Goal: Task Accomplishment & Management: Manage account settings

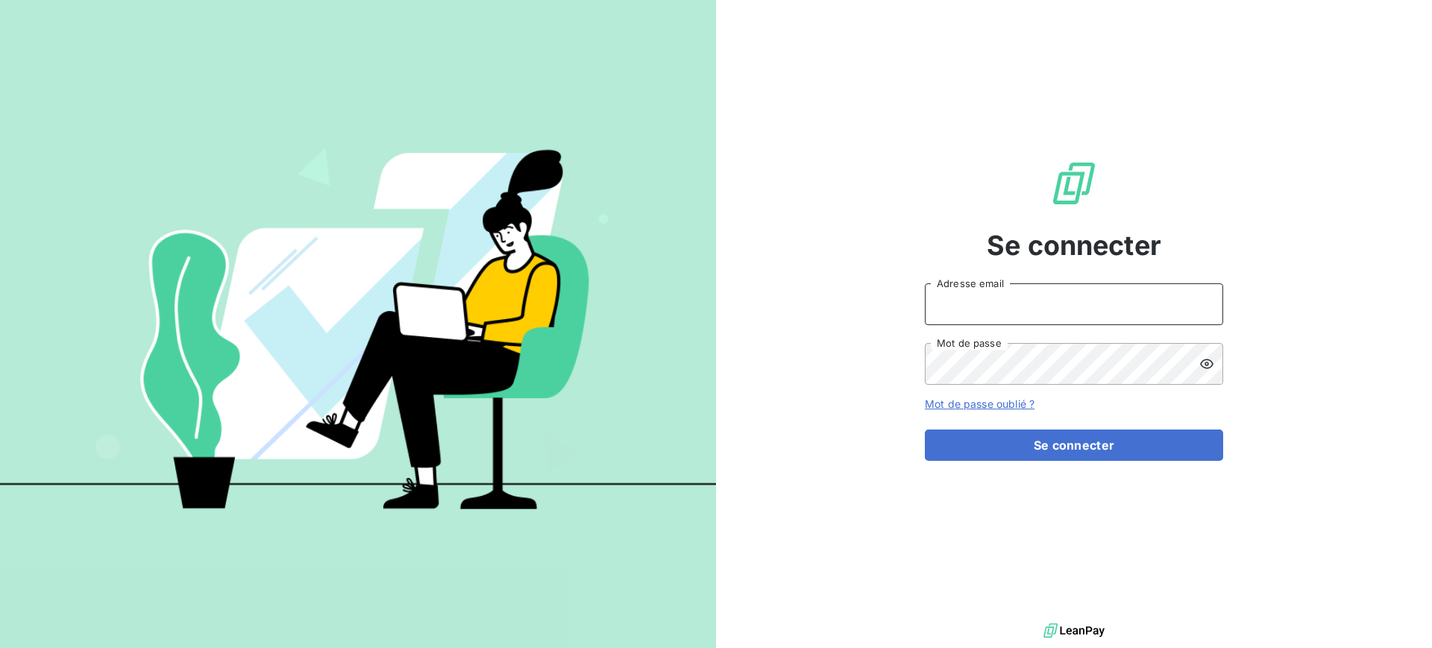
click at [1090, 307] on input "Adresse email" at bounding box center [1074, 304] width 298 height 42
type input "[PERSON_NAME][EMAIL_ADDRESS][PERSON_NAME][DOMAIN_NAME]"
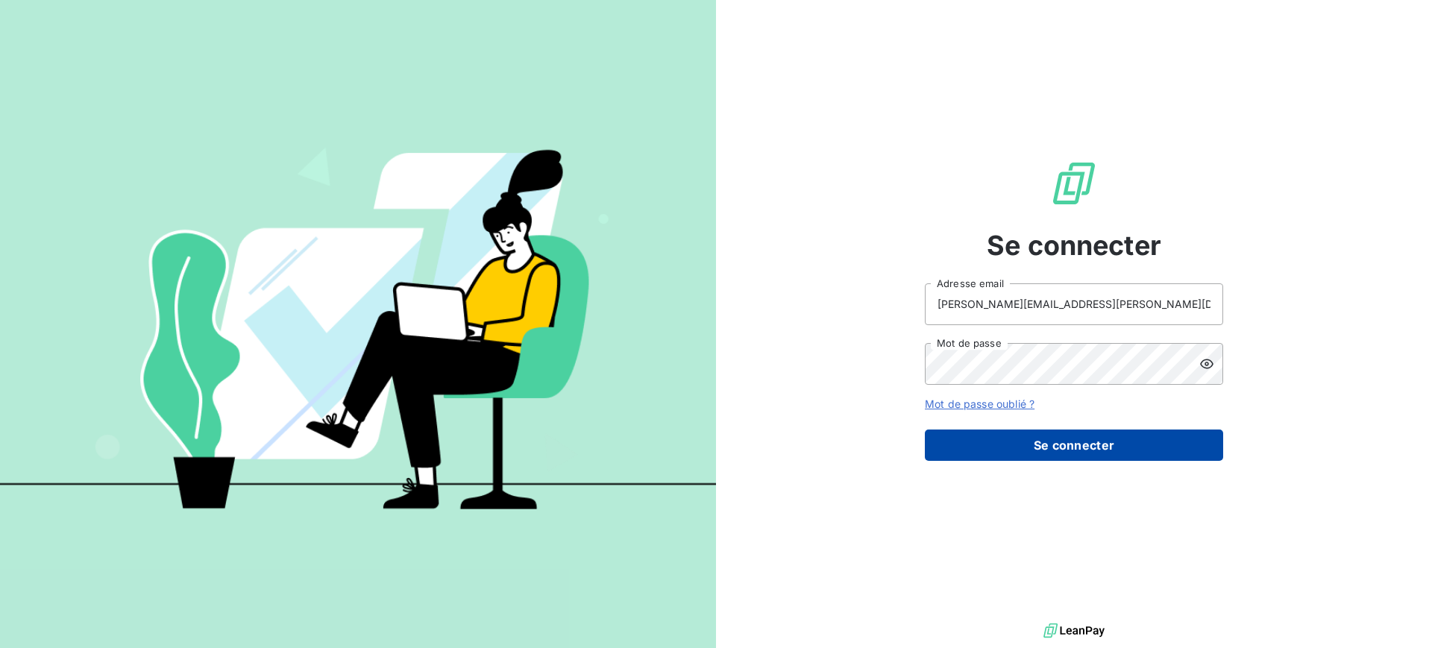
click at [1051, 448] on button "Se connecter" at bounding box center [1074, 445] width 298 height 31
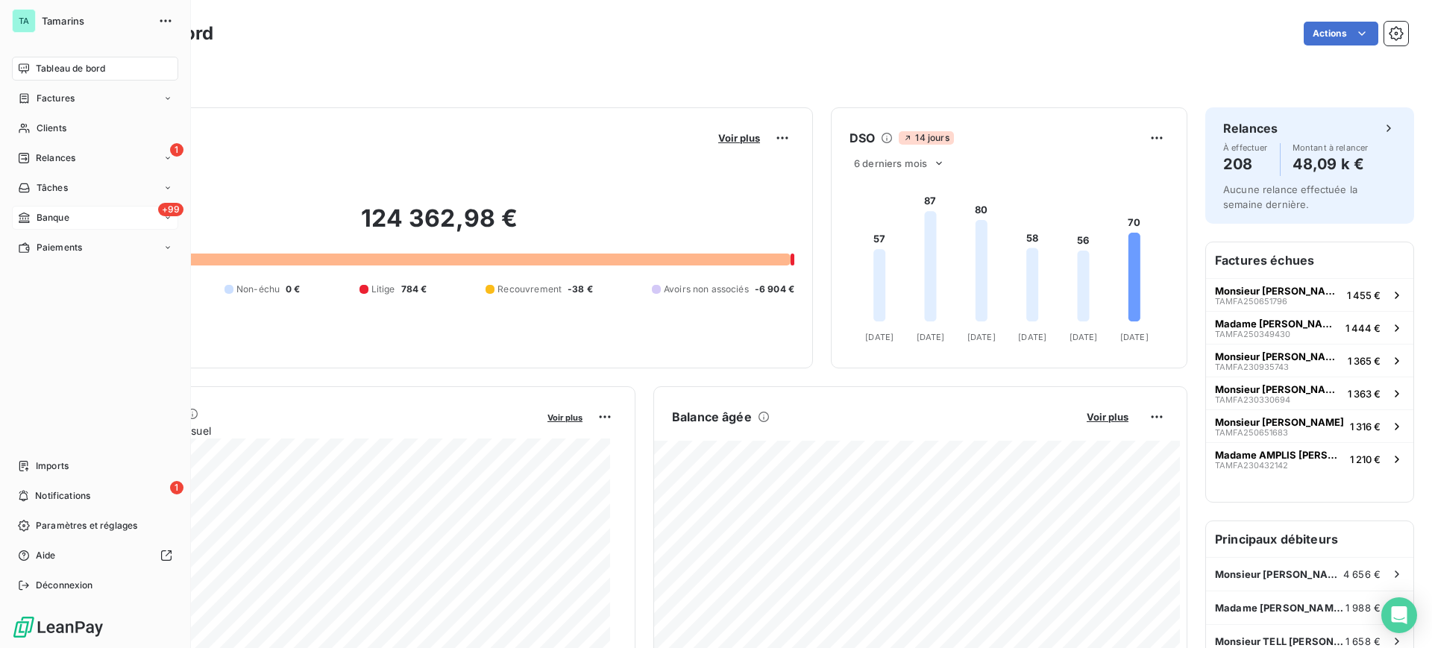
click at [51, 222] on span "Banque" at bounding box center [53, 217] width 33 height 13
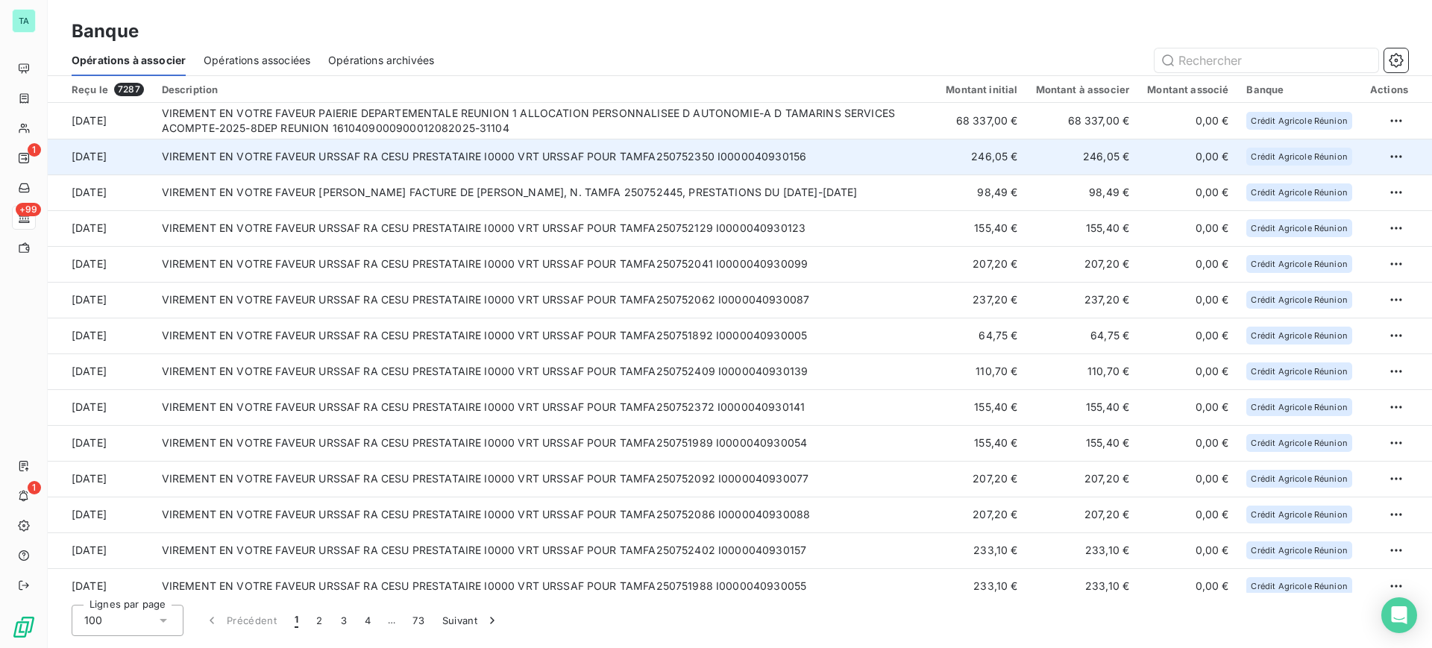
click at [497, 166] on td "VIREMENT EN VOTRE FAVEUR URSSAF RA CESU PRESTATAIRE I0000 VRT URSSAF POUR TAMFA…" at bounding box center [545, 157] width 785 height 36
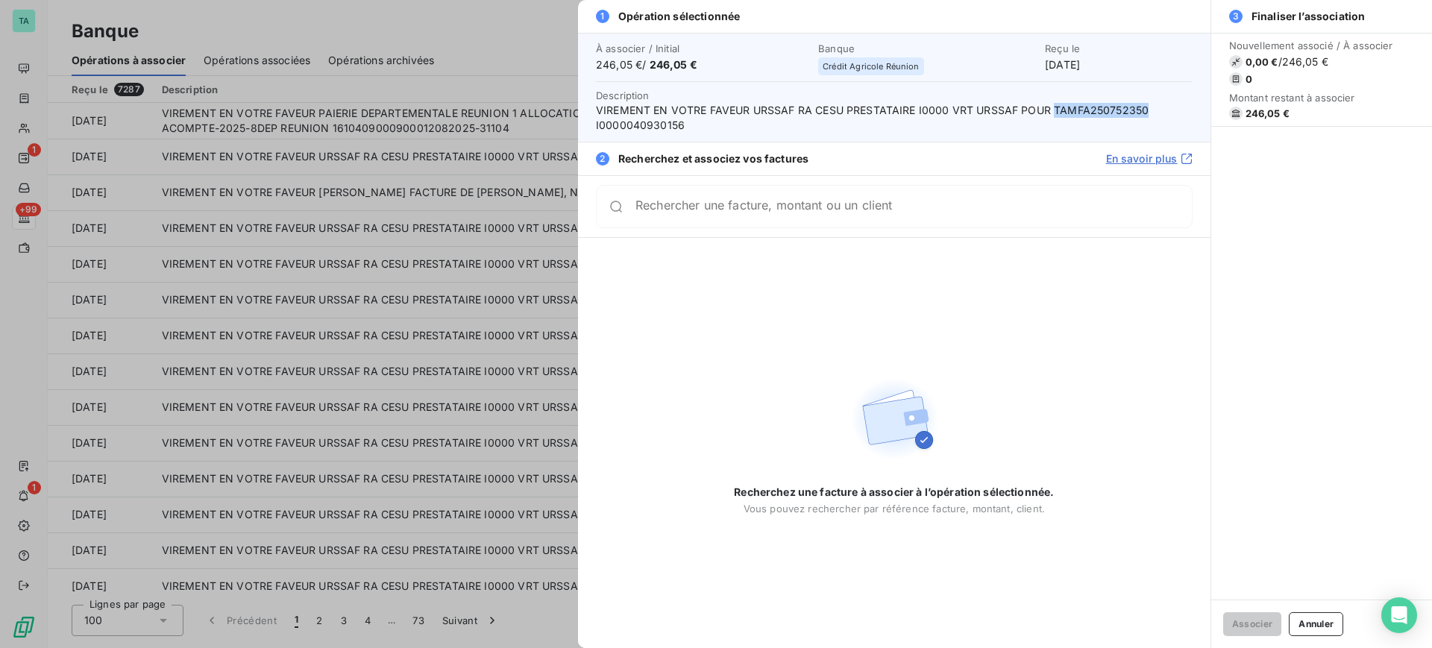
drag, startPoint x: 1143, startPoint y: 107, endPoint x: 1053, endPoint y: 102, distance: 90.4
click at [1053, 103] on span "VIREMENT EN VOTRE FAVEUR URSSAF RA CESU PRESTATAIRE I0000 VRT URSSAF POUR TAMFA…" at bounding box center [894, 118] width 597 height 30
copy span "TAMFA250752350"
click at [1326, 618] on button "Annuler" at bounding box center [1316, 624] width 54 height 24
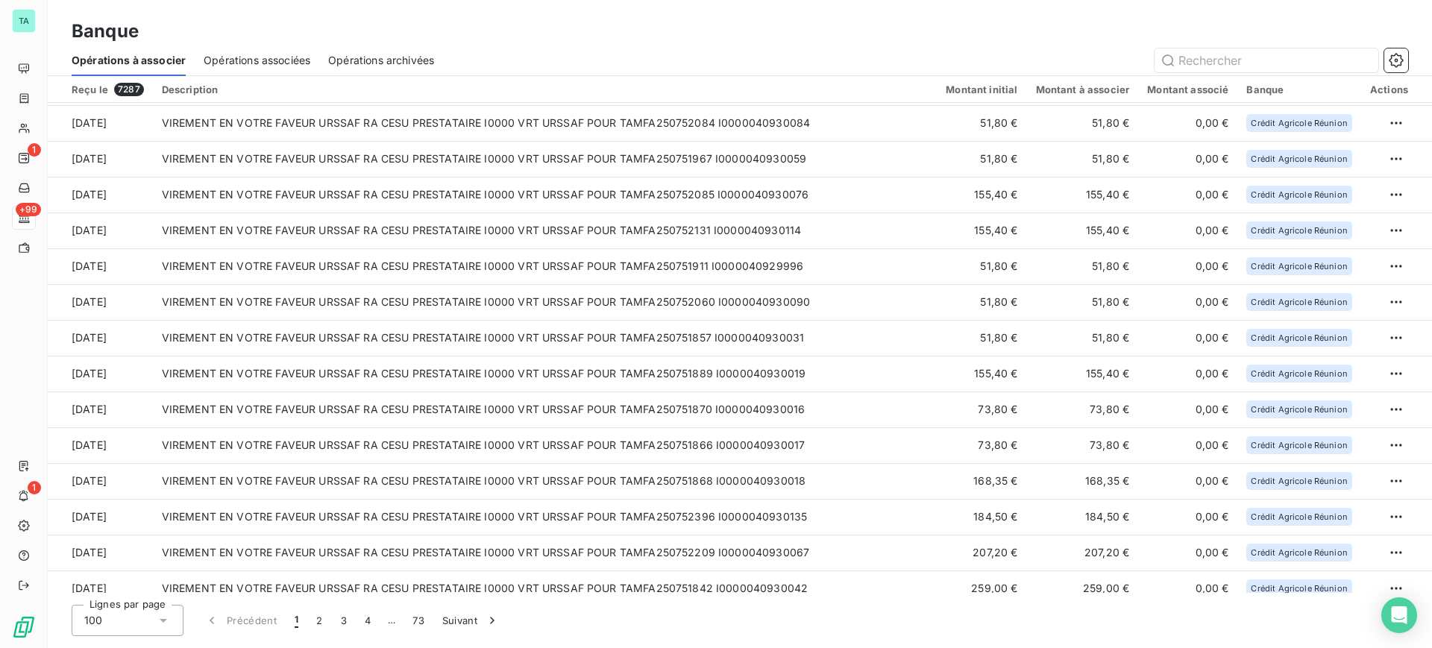
scroll to position [3091, 0]
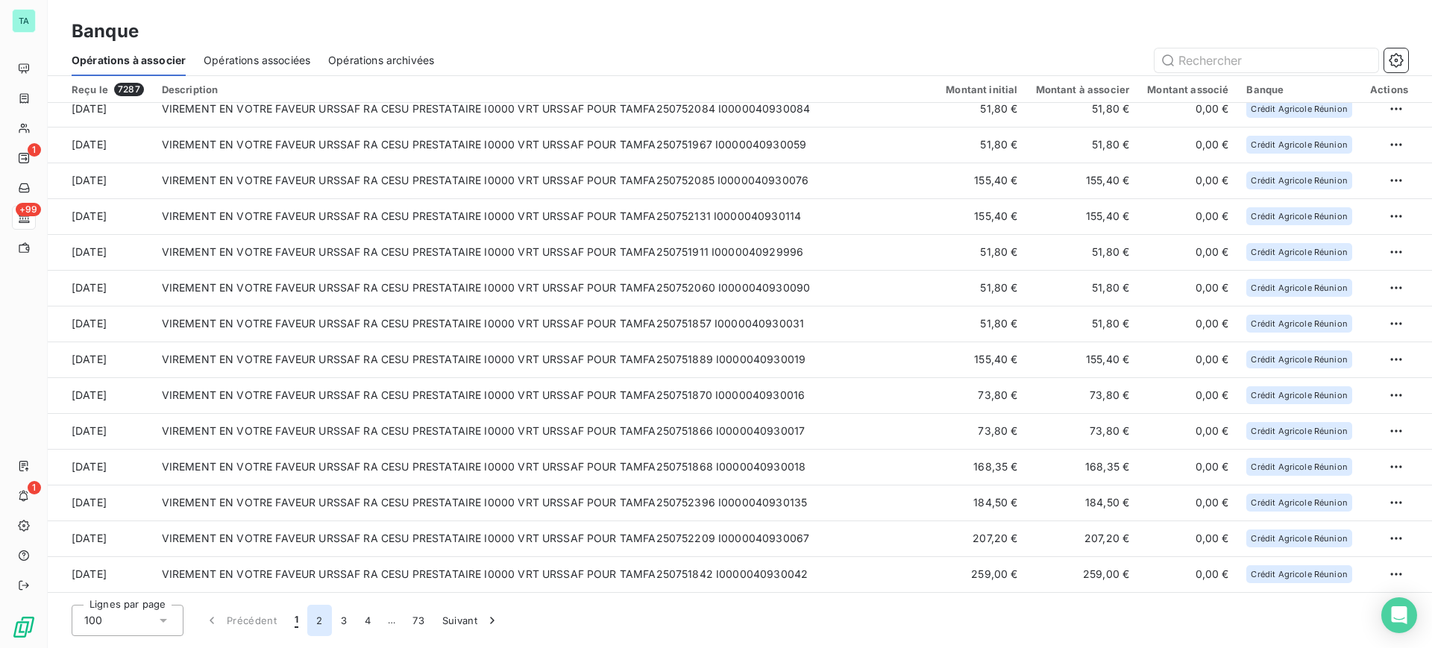
click at [319, 615] on button "2" at bounding box center [319, 620] width 24 height 31
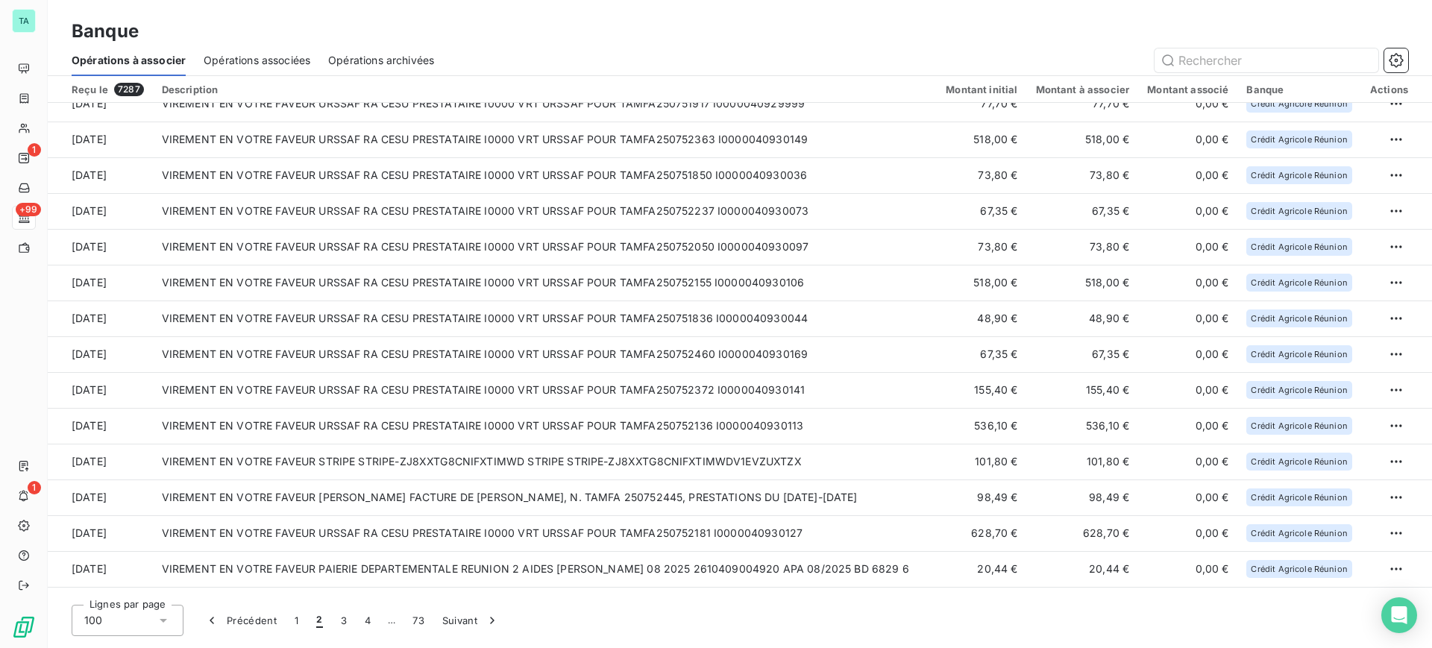
scroll to position [2518, 0]
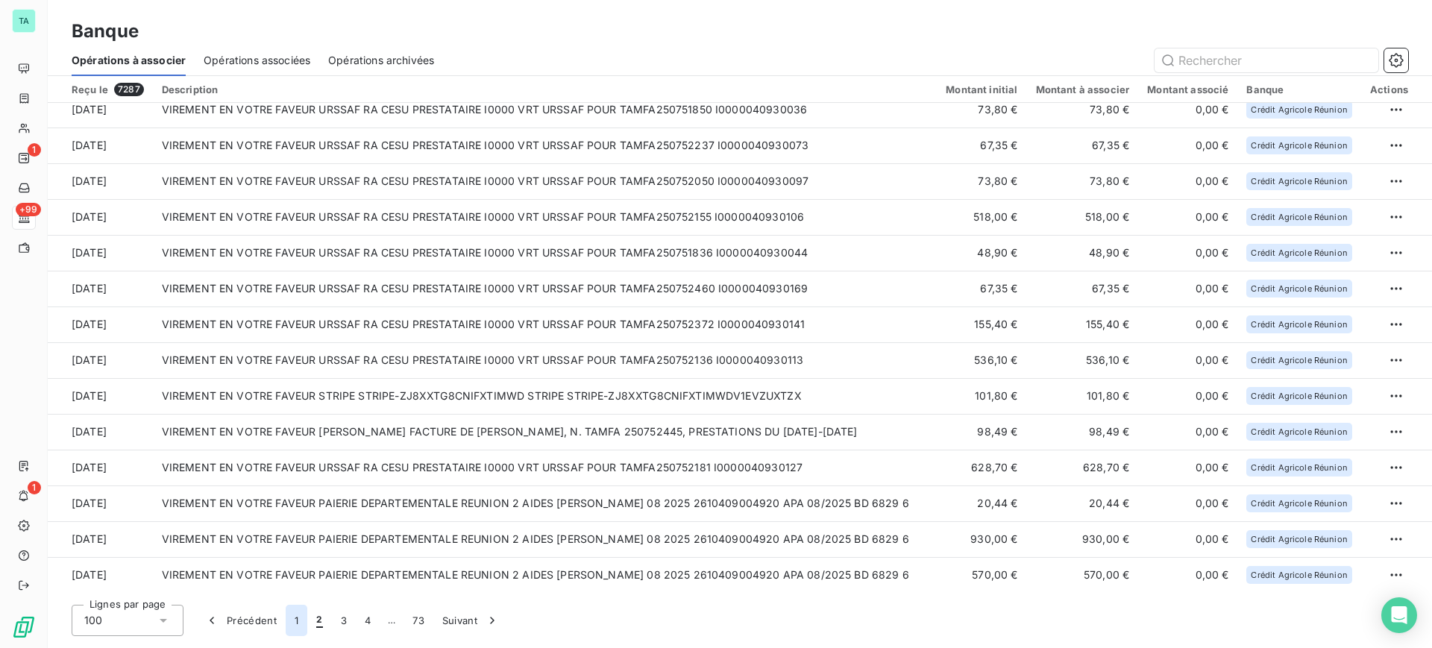
click at [295, 630] on button "1" at bounding box center [297, 620] width 22 height 31
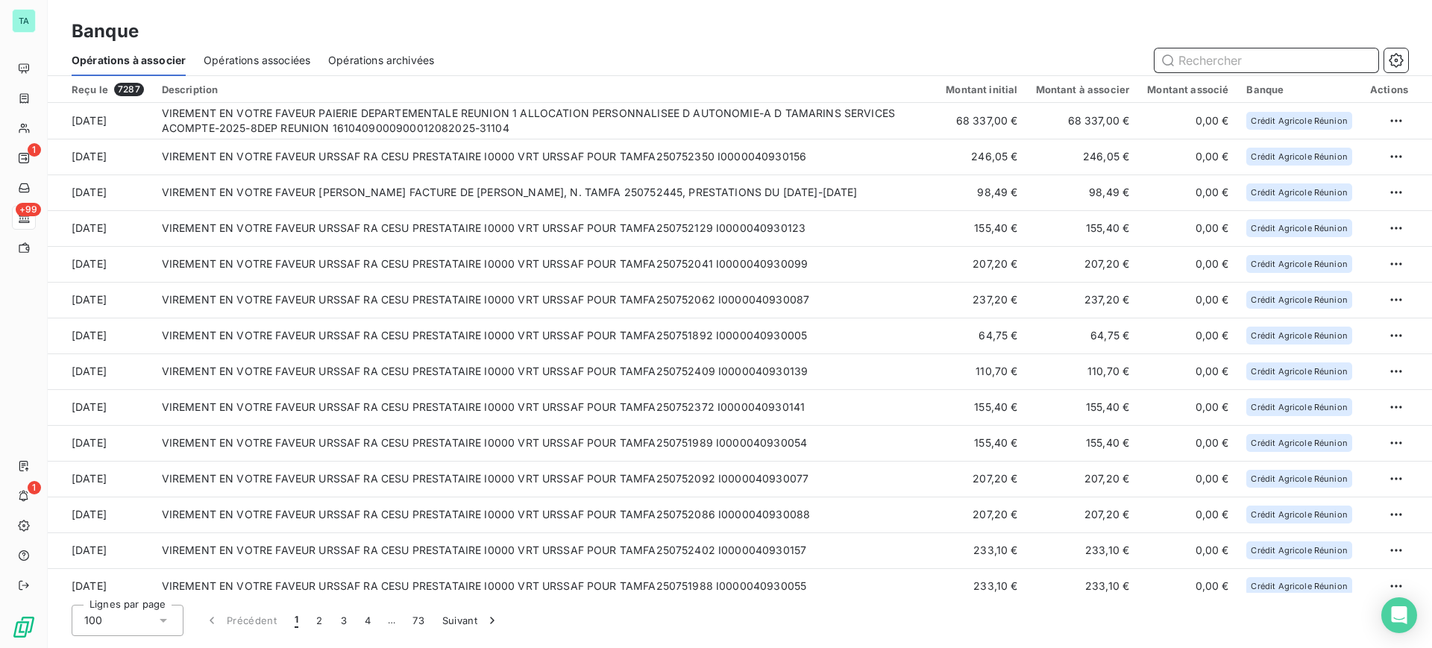
click at [1198, 59] on input "text" at bounding box center [1267, 60] width 224 height 24
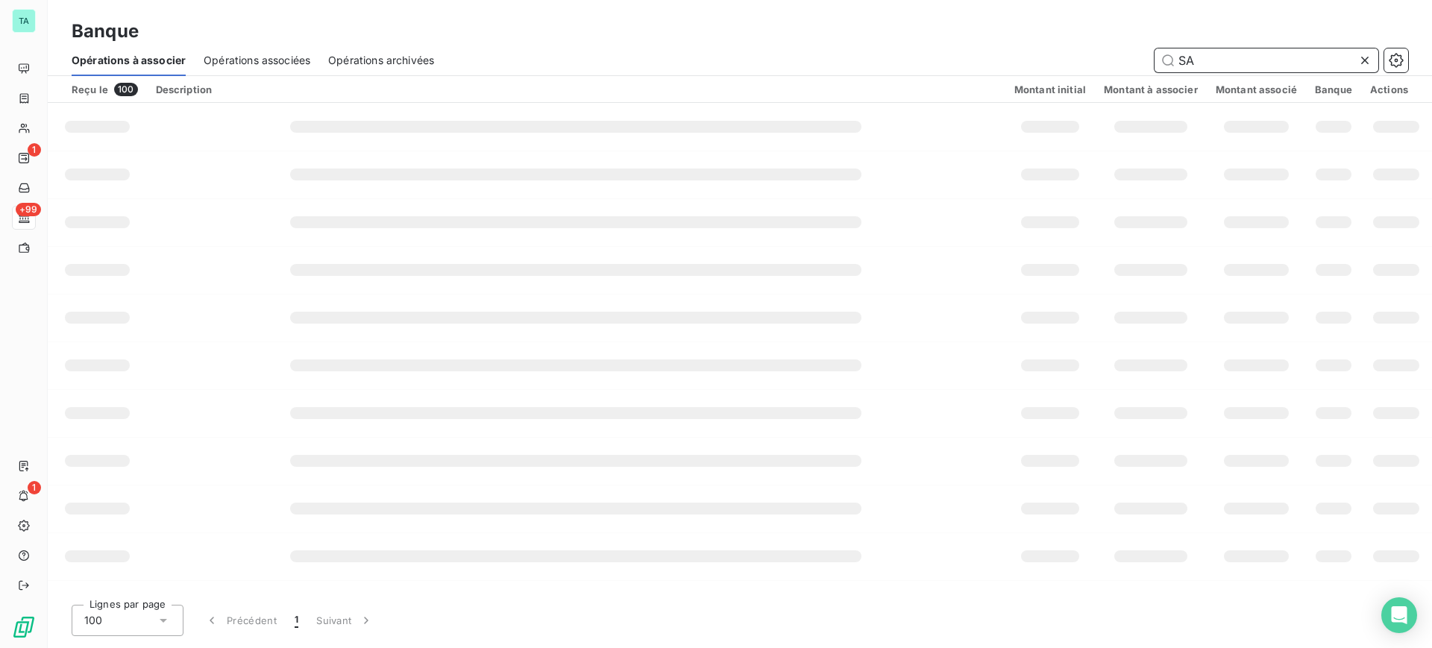
type input "S"
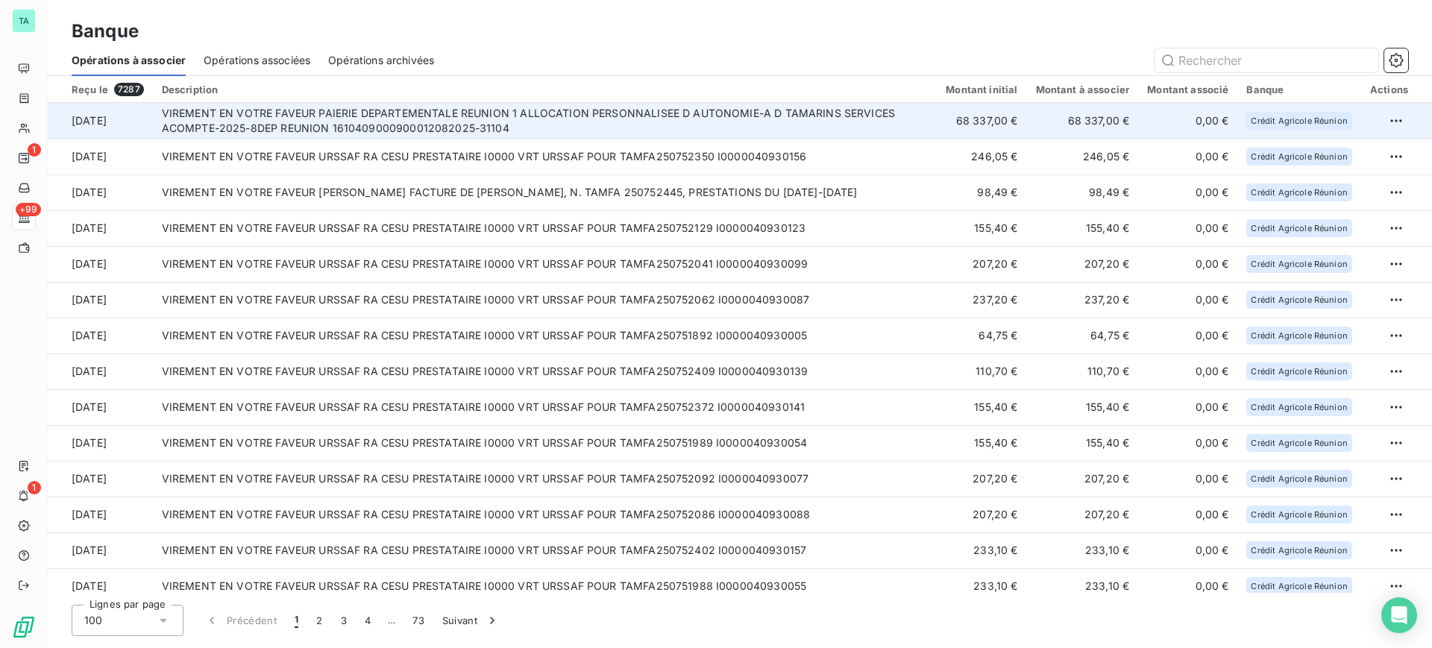
click at [618, 134] on td "VIREMENT EN VOTRE FAVEUR PAIERIE DEPARTEMENTALE REUNION 1 ALLOCATION PERSONNALI…" at bounding box center [545, 121] width 785 height 36
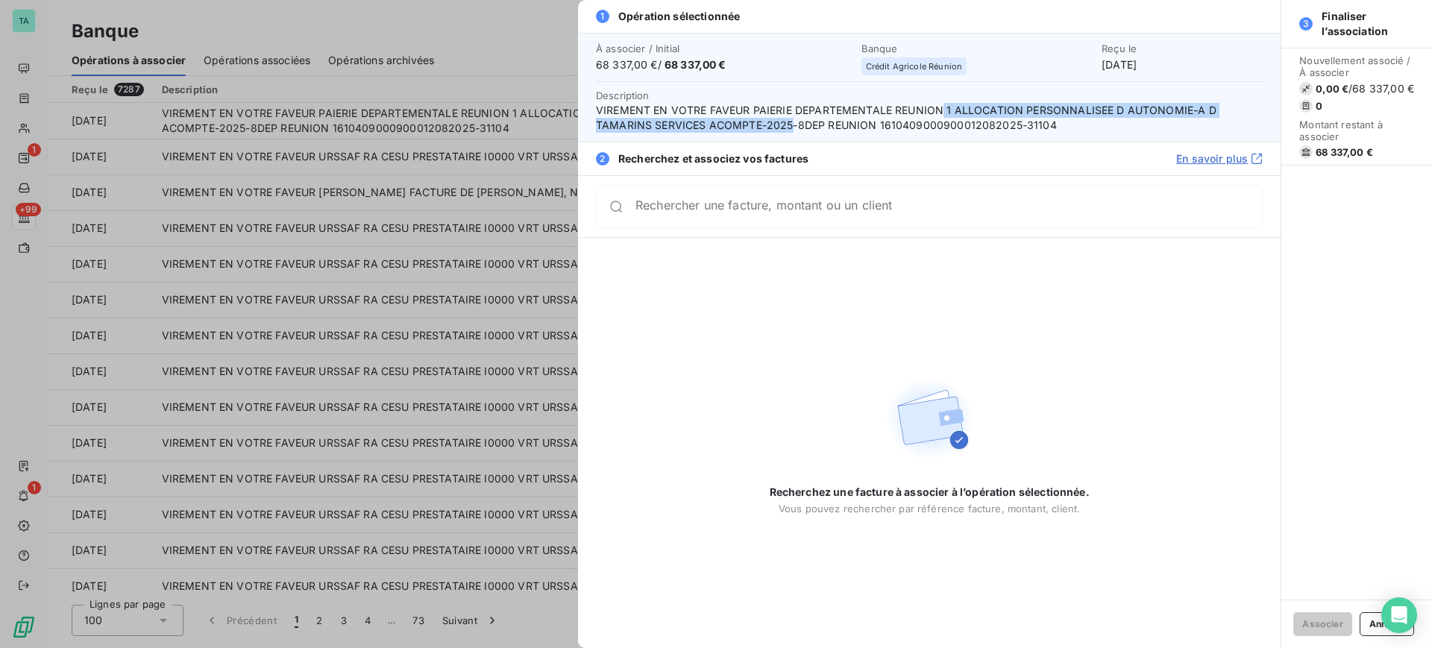
drag, startPoint x: 790, startPoint y: 124, endPoint x: 943, endPoint y: 108, distance: 153.7
click at [943, 108] on span "VIREMENT EN VOTRE FAVEUR PAIERIE DEPARTEMENTALE REUNION 1 ALLOCATION PERSONNALI…" at bounding box center [929, 118] width 667 height 30
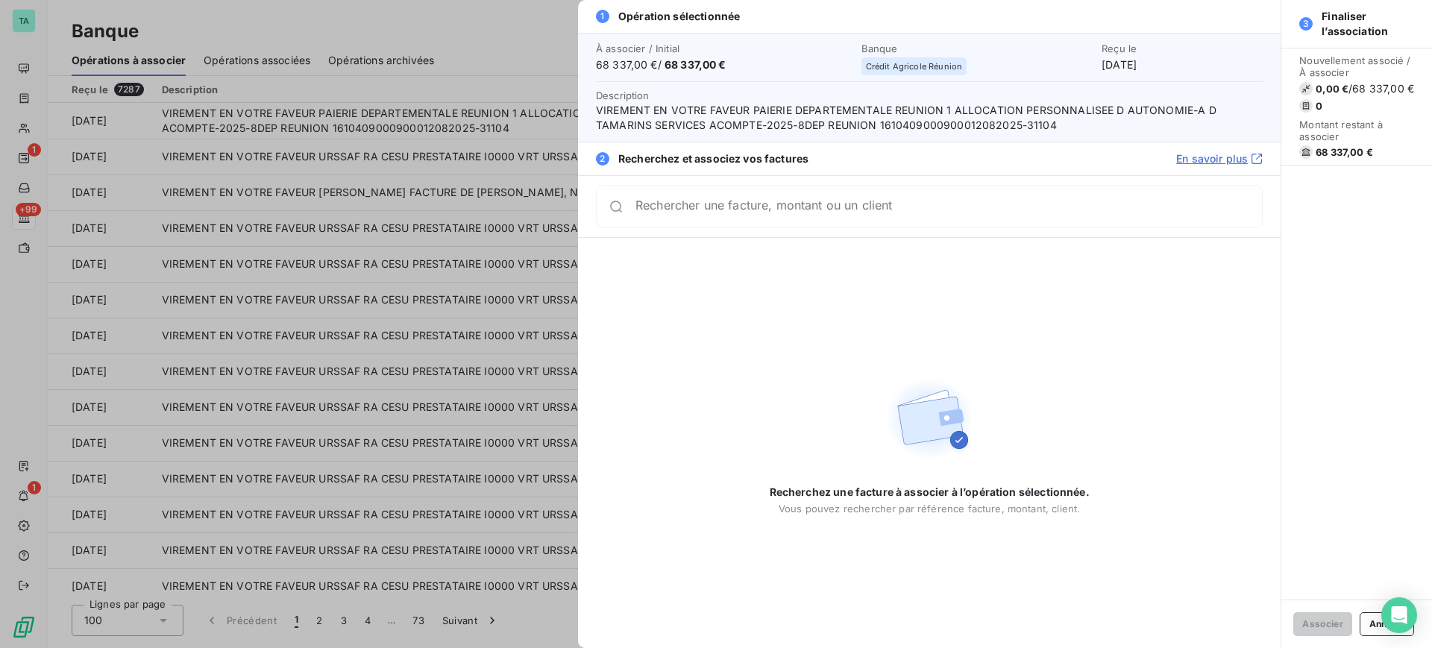
drag, startPoint x: 860, startPoint y: 102, endPoint x: 903, endPoint y: 100, distance: 43.3
click at [910, 100] on span "Description VIREMENT EN VOTRE FAVEUR PAIERIE DEPARTEMENTALE REUNION 1 ALLOCATIO…" at bounding box center [929, 110] width 667 height 45
drag, startPoint x: 799, startPoint y: 126, endPoint x: 809, endPoint y: 119, distance: 12.4
click at [809, 119] on span "VIREMENT EN VOTRE FAVEUR PAIERIE DEPARTEMENTALE REUNION 1 ALLOCATION PERSONNALI…" at bounding box center [929, 118] width 667 height 30
click at [807, 122] on span "VIREMENT EN VOTRE FAVEUR PAIERIE DEPARTEMENTALE REUNION 1 ALLOCATION PERSONNALI…" at bounding box center [929, 118] width 667 height 30
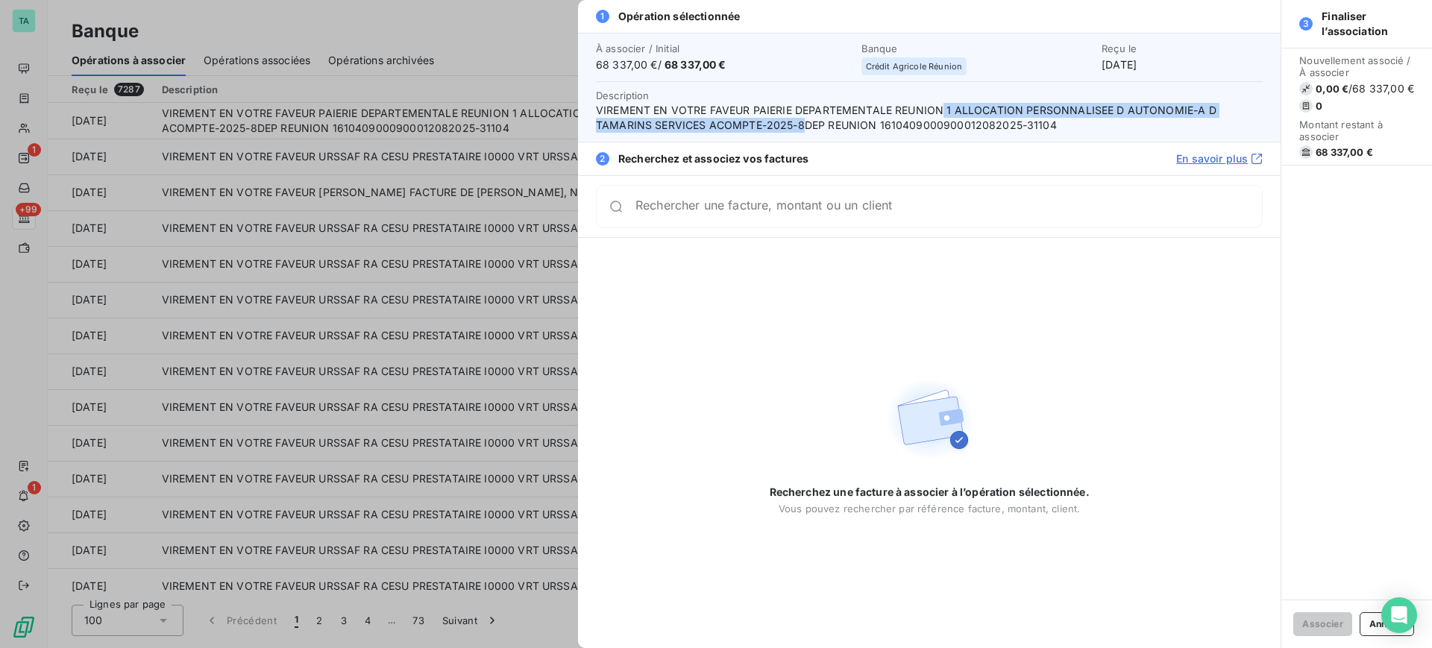
drag, startPoint x: 800, startPoint y: 122, endPoint x: 940, endPoint y: 105, distance: 140.5
click at [940, 105] on span "VIREMENT EN VOTRE FAVEUR PAIERIE DEPARTEMENTALE REUNION 1 ALLOCATION PERSONNALI…" at bounding box center [929, 118] width 667 height 30
copy span "1 ALLOCATION PERSONNALISEE D AUTONOMIE-A D TAMARINS SERVICES ACOMPTE-2025-8"
click at [1370, 626] on button "Annuler" at bounding box center [1387, 624] width 54 height 24
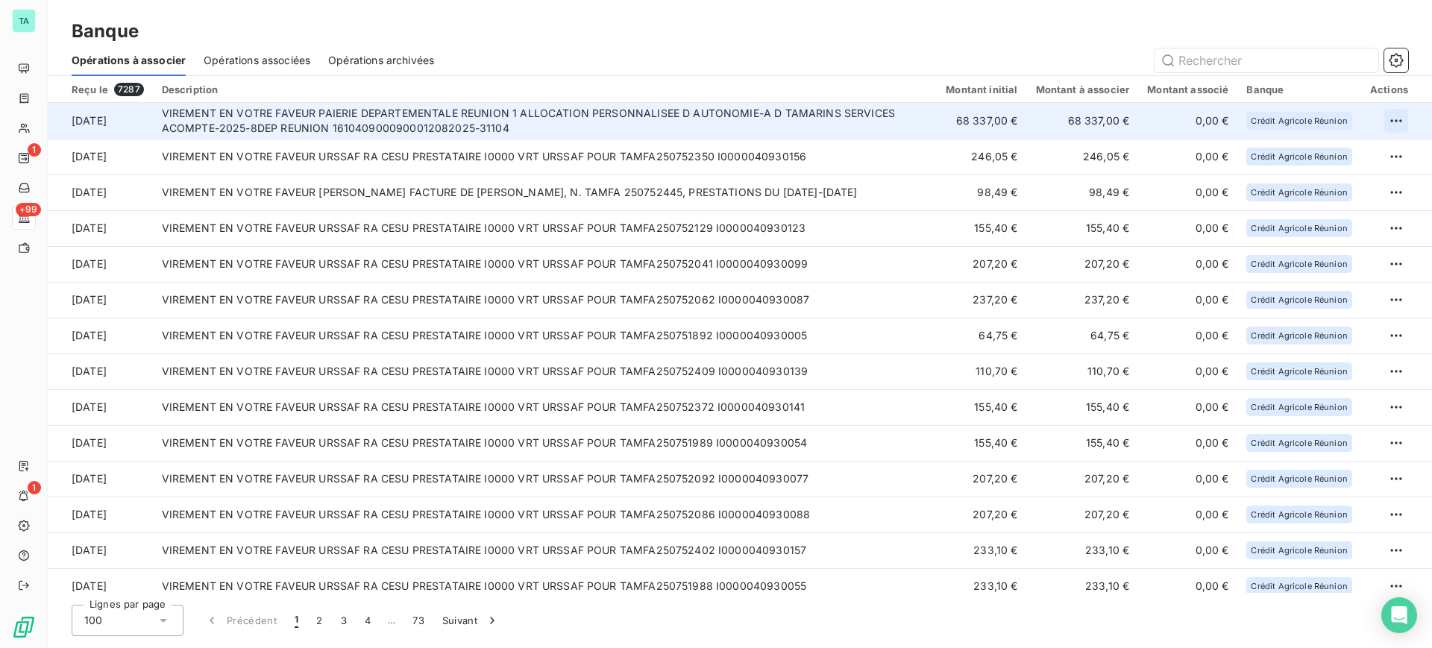
click at [1386, 122] on html "TA 1 +99 1 Banque Opérations à associer Opérations associées Opérations archivé…" at bounding box center [716, 324] width 1432 height 648
click at [1305, 154] on div "Archiver l’opération" at bounding box center [1338, 154] width 115 height 24
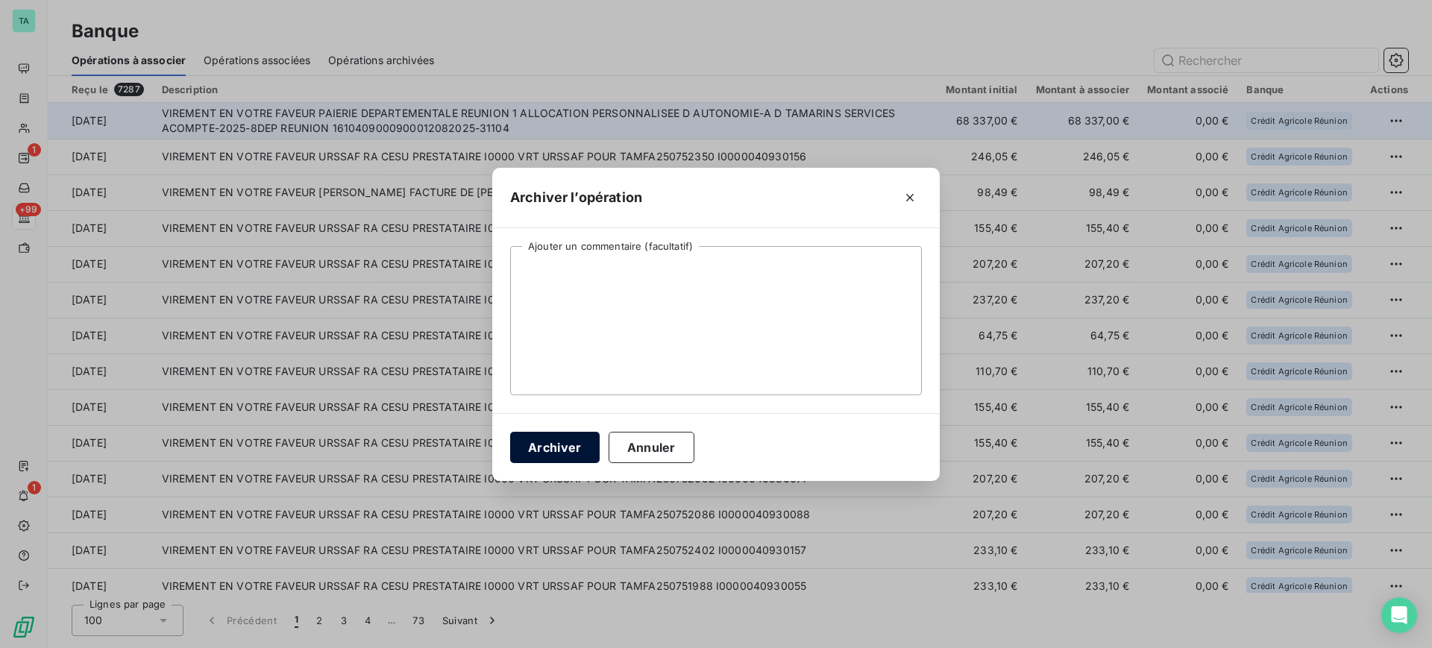
click at [539, 446] on button "Archiver" at bounding box center [555, 447] width 90 height 31
